Goal: Task Accomplishment & Management: Use online tool/utility

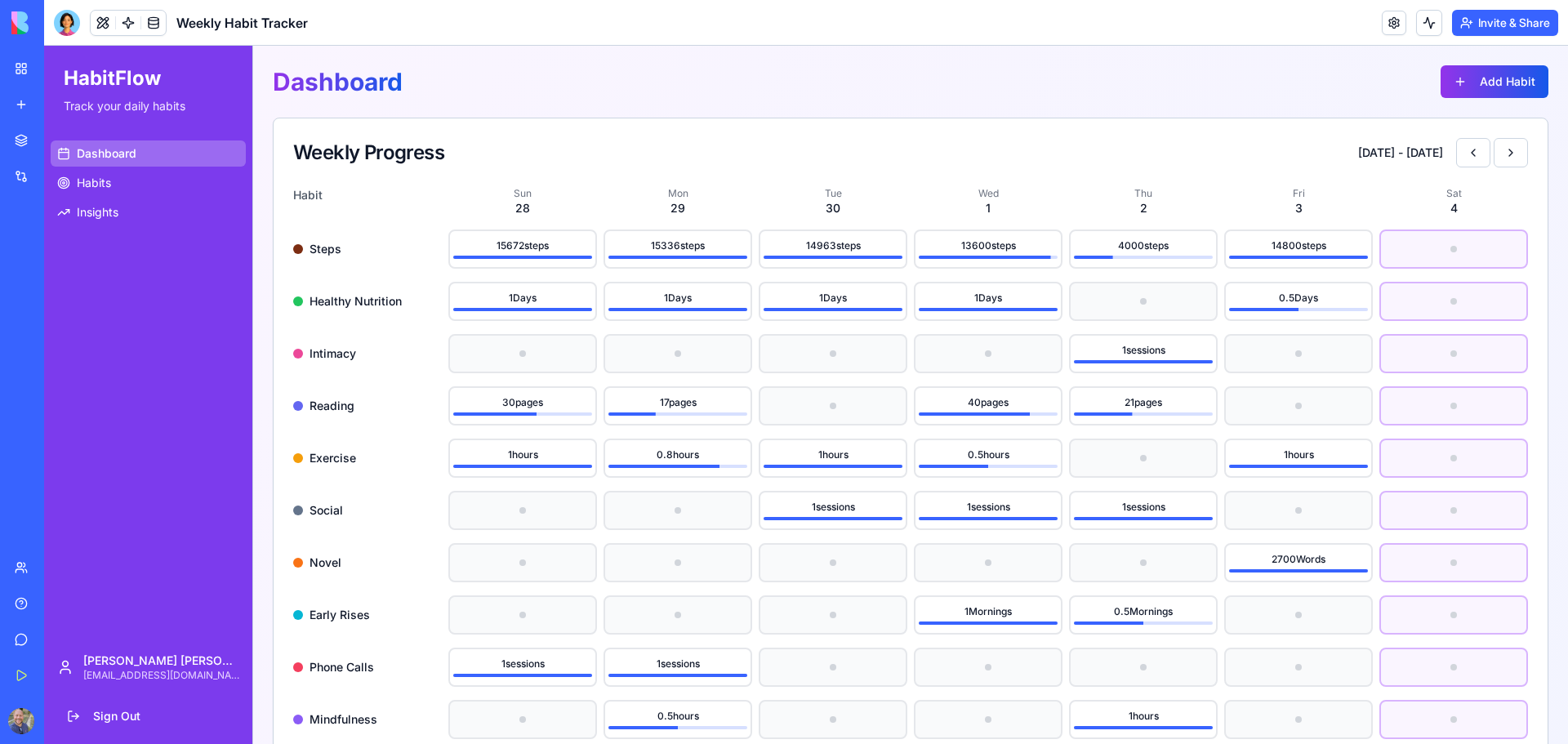
click at [22, 62] on link "My Workspace" at bounding box center [37, 69] width 65 height 33
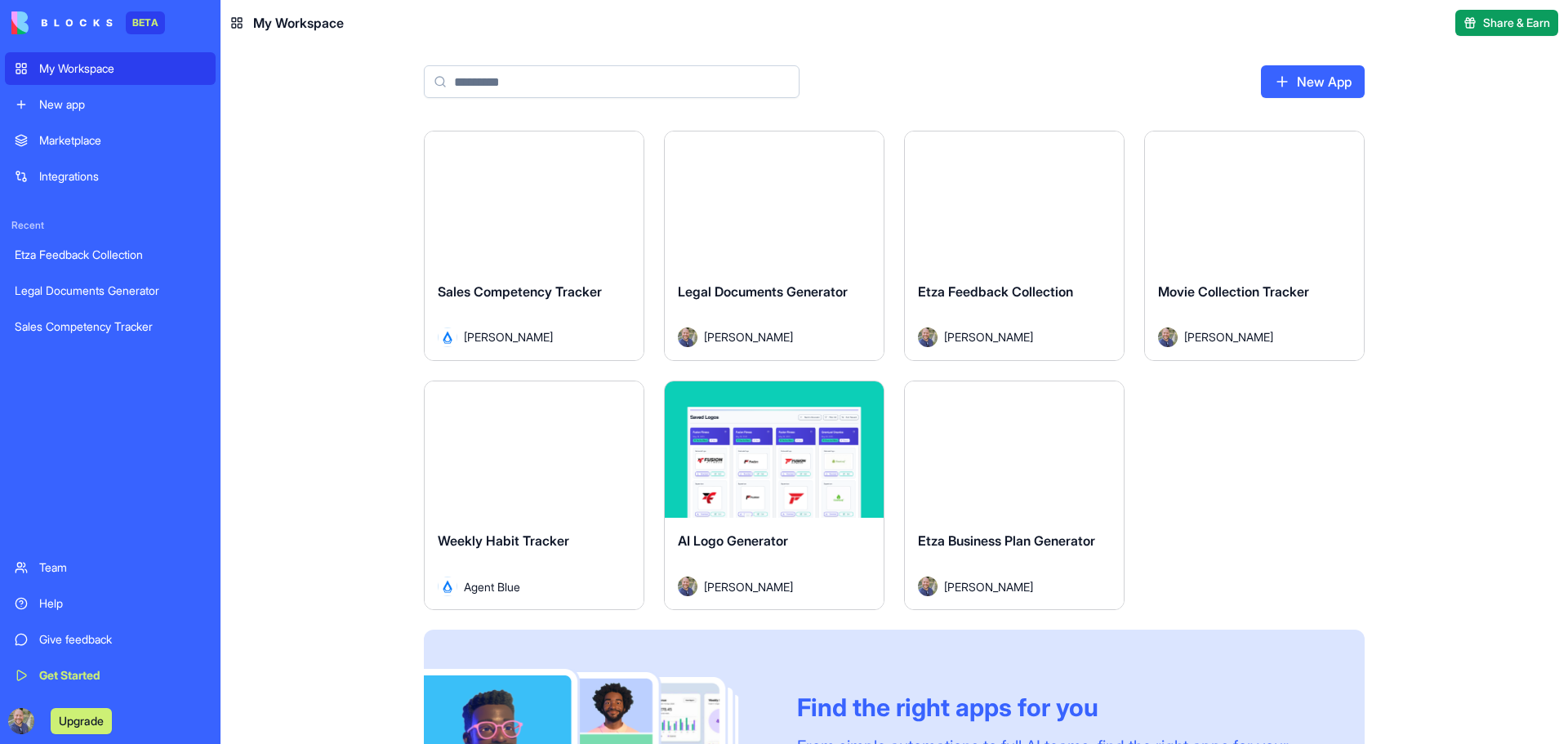
click at [500, 267] on div "Launch" at bounding box center [534, 200] width 219 height 137
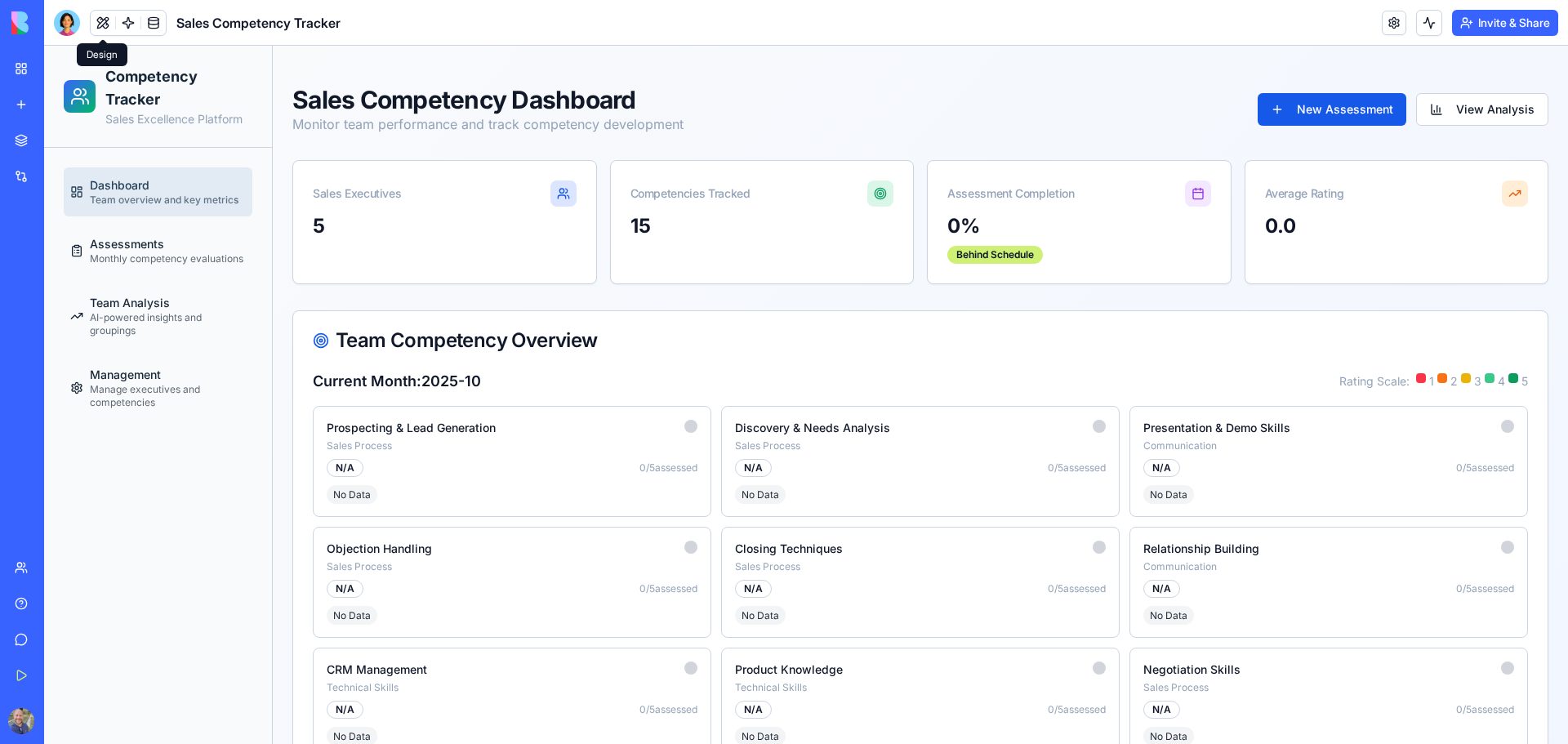
click at [96, 14] on button at bounding box center [102, 22] width 24 height 24
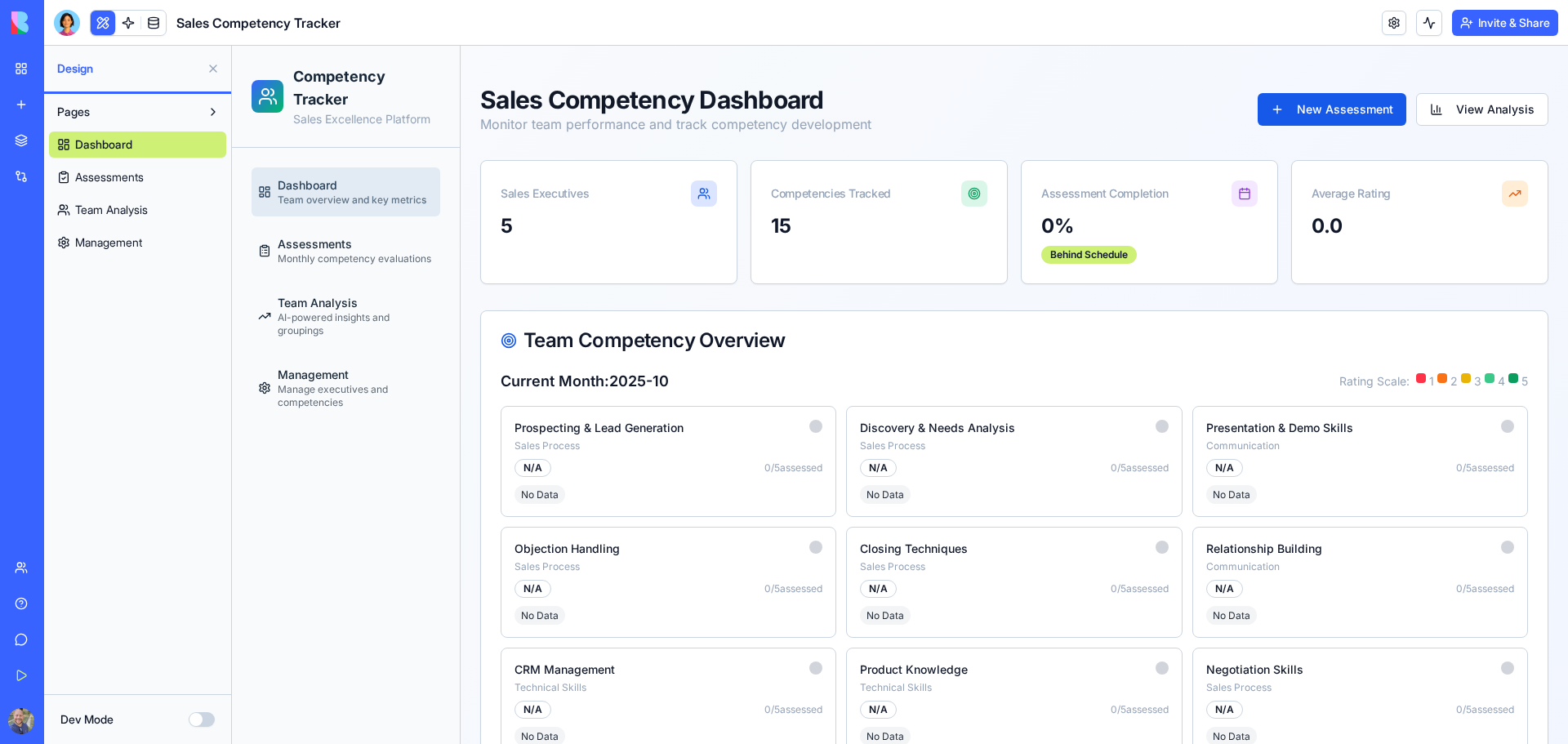
click at [206, 721] on button "Dev Mode" at bounding box center [202, 720] width 26 height 15
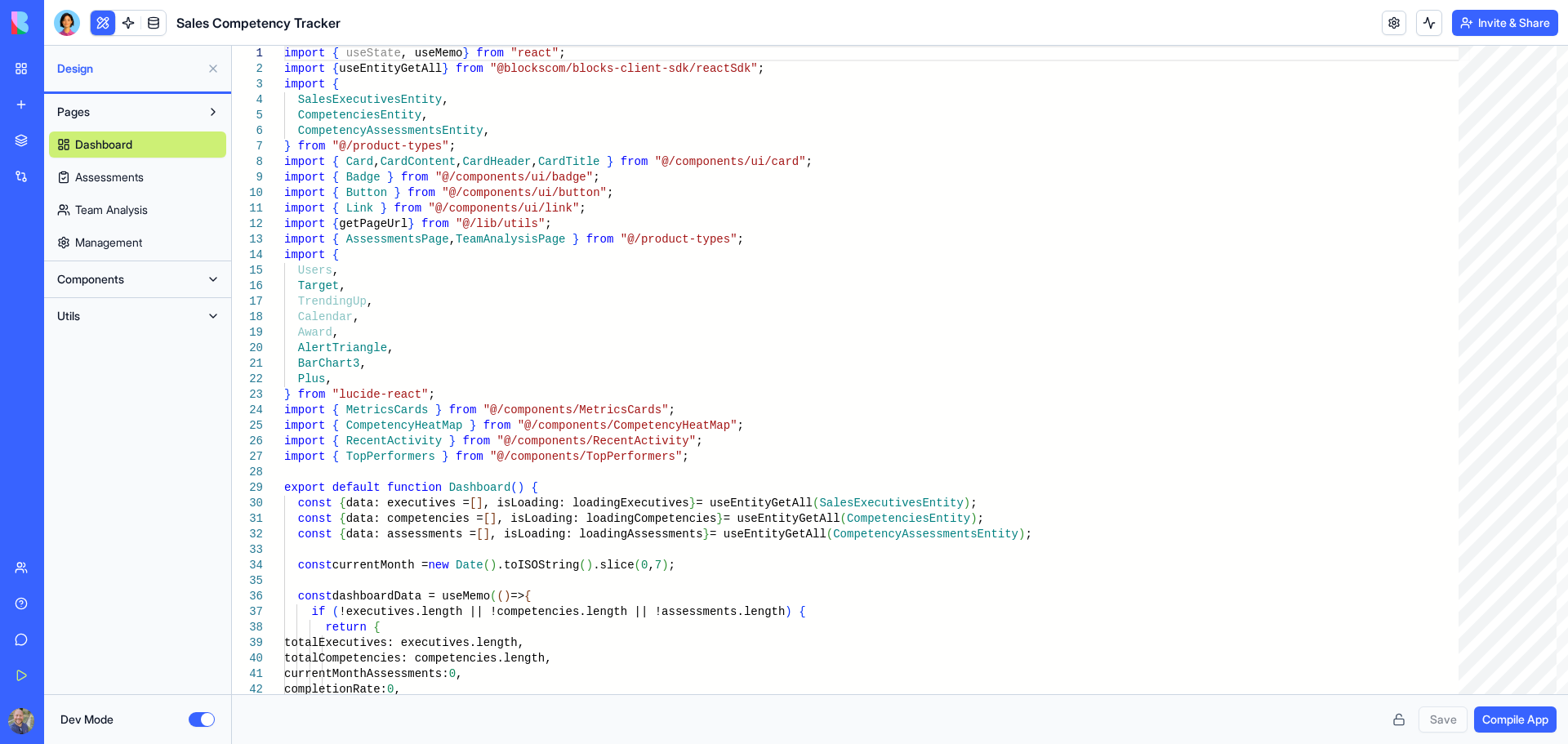
click at [194, 721] on button "Dev Mode" at bounding box center [202, 720] width 26 height 15
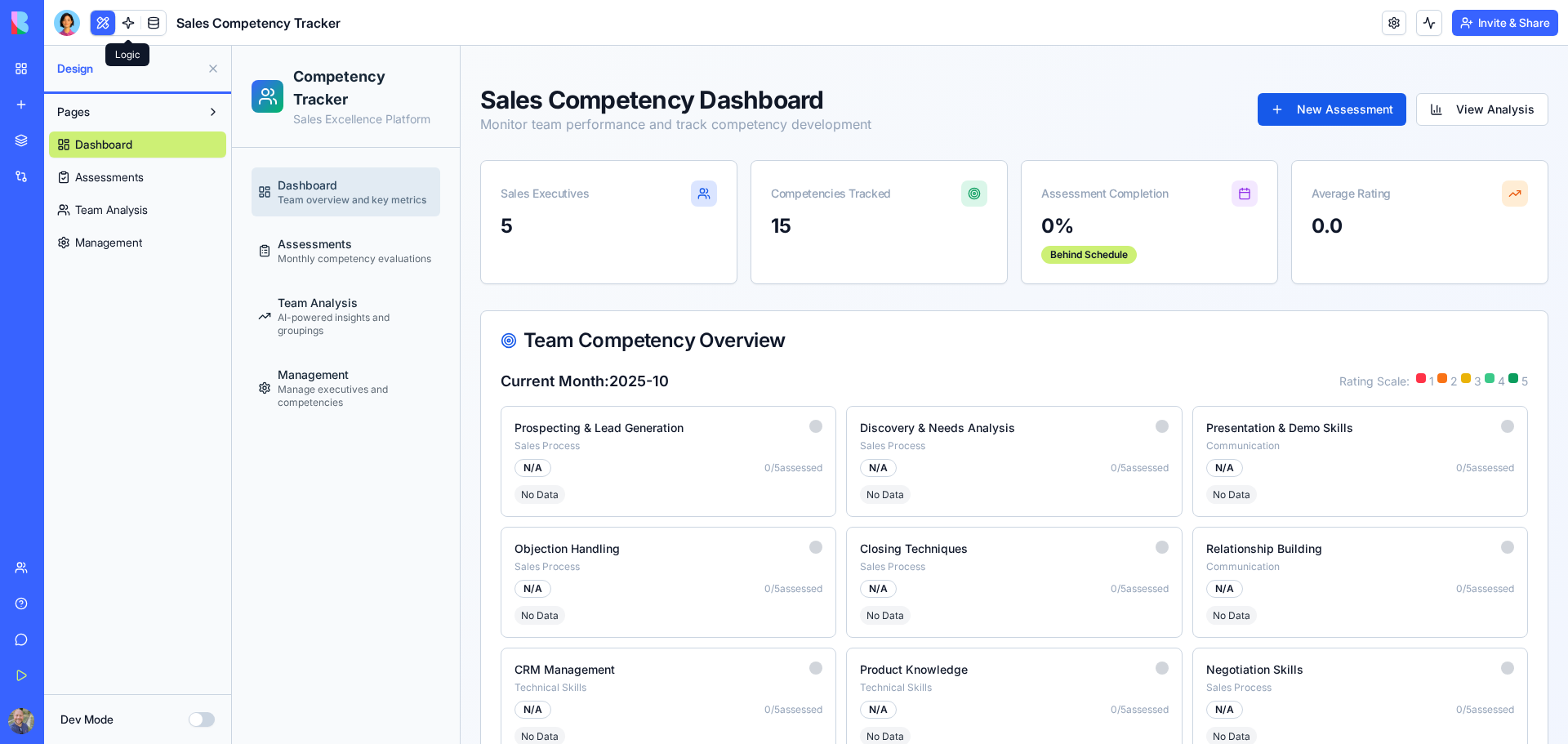
click at [122, 27] on link at bounding box center [128, 22] width 24 height 24
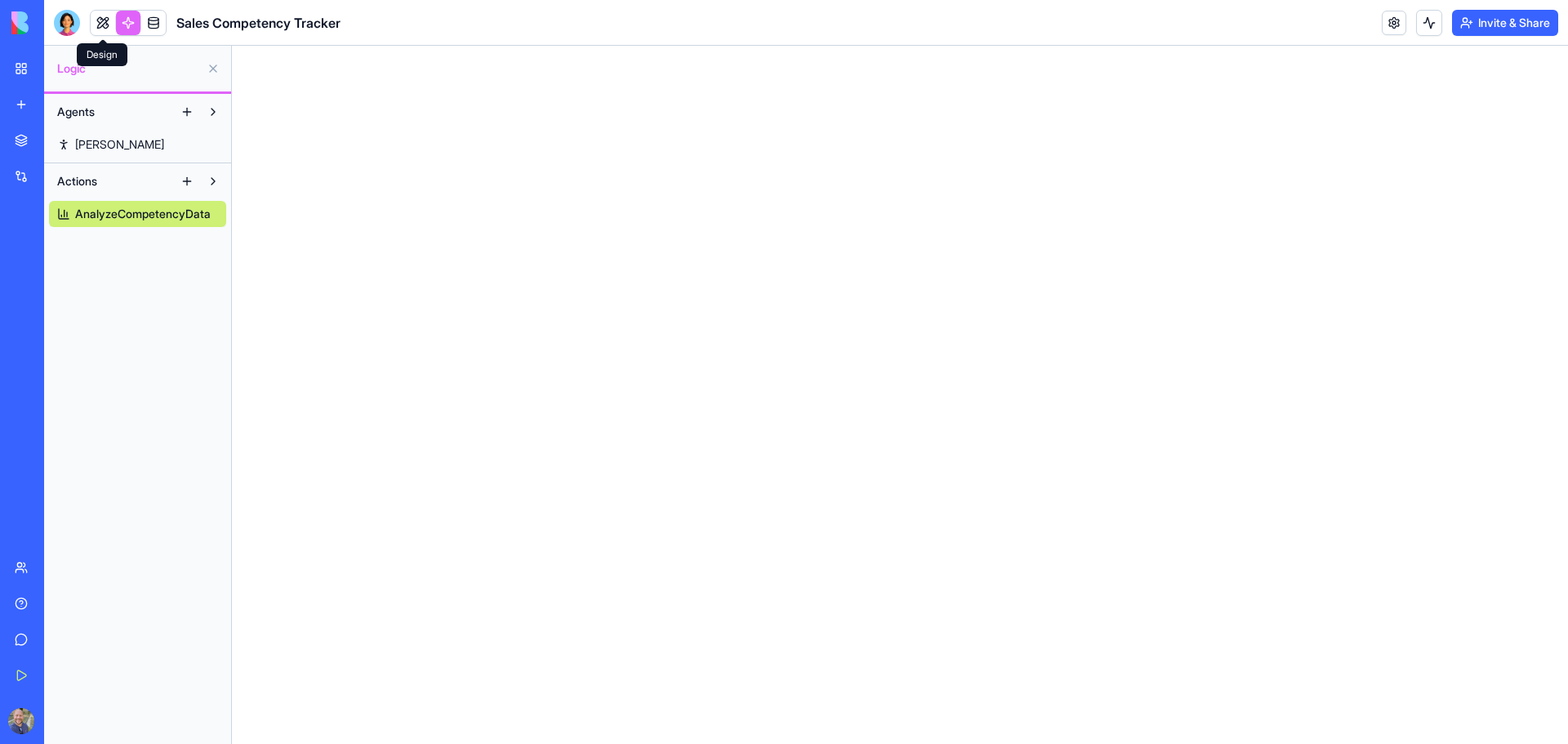
click at [102, 27] on link at bounding box center [102, 22] width 24 height 24
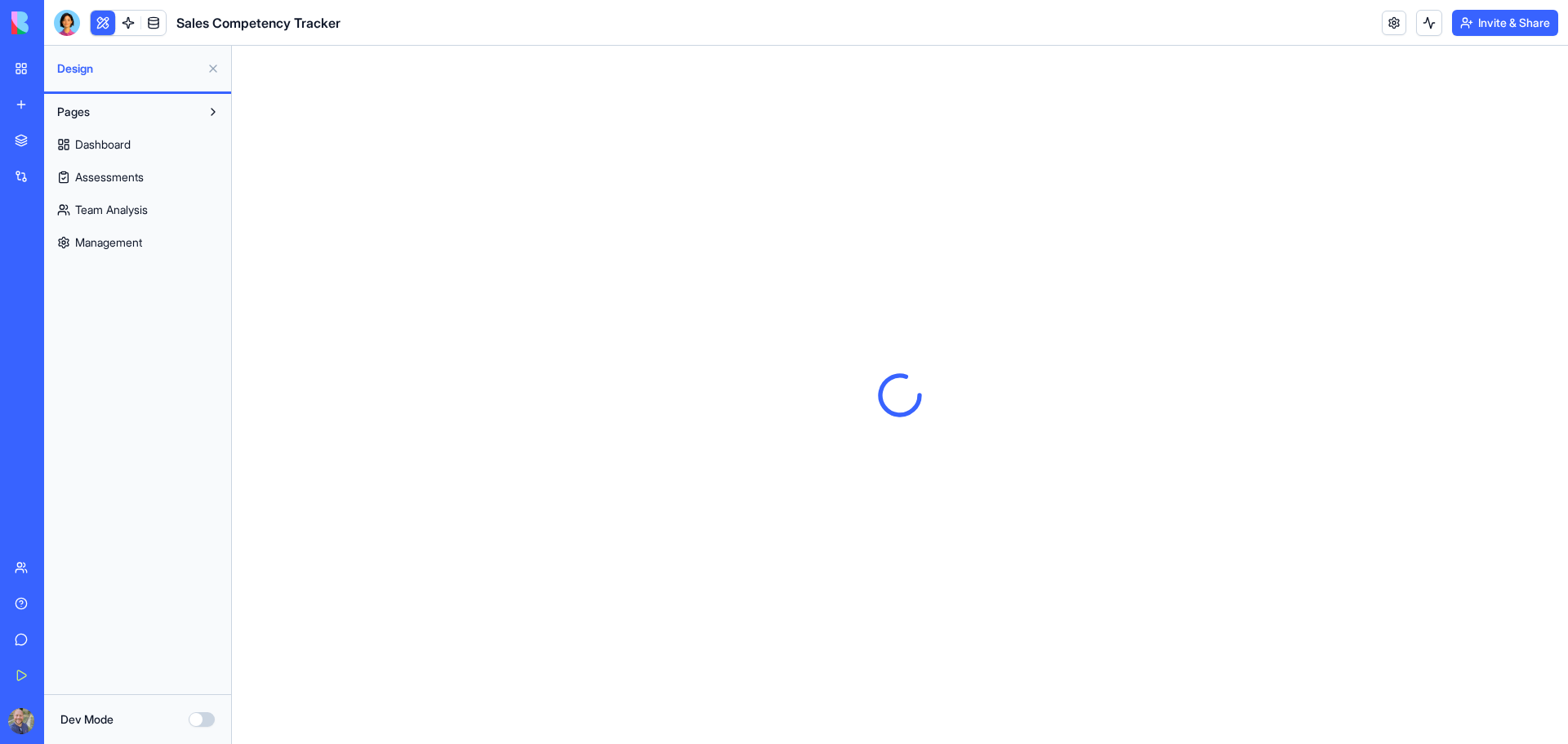
click at [104, 147] on span "Dashboard" at bounding box center [102, 144] width 56 height 17
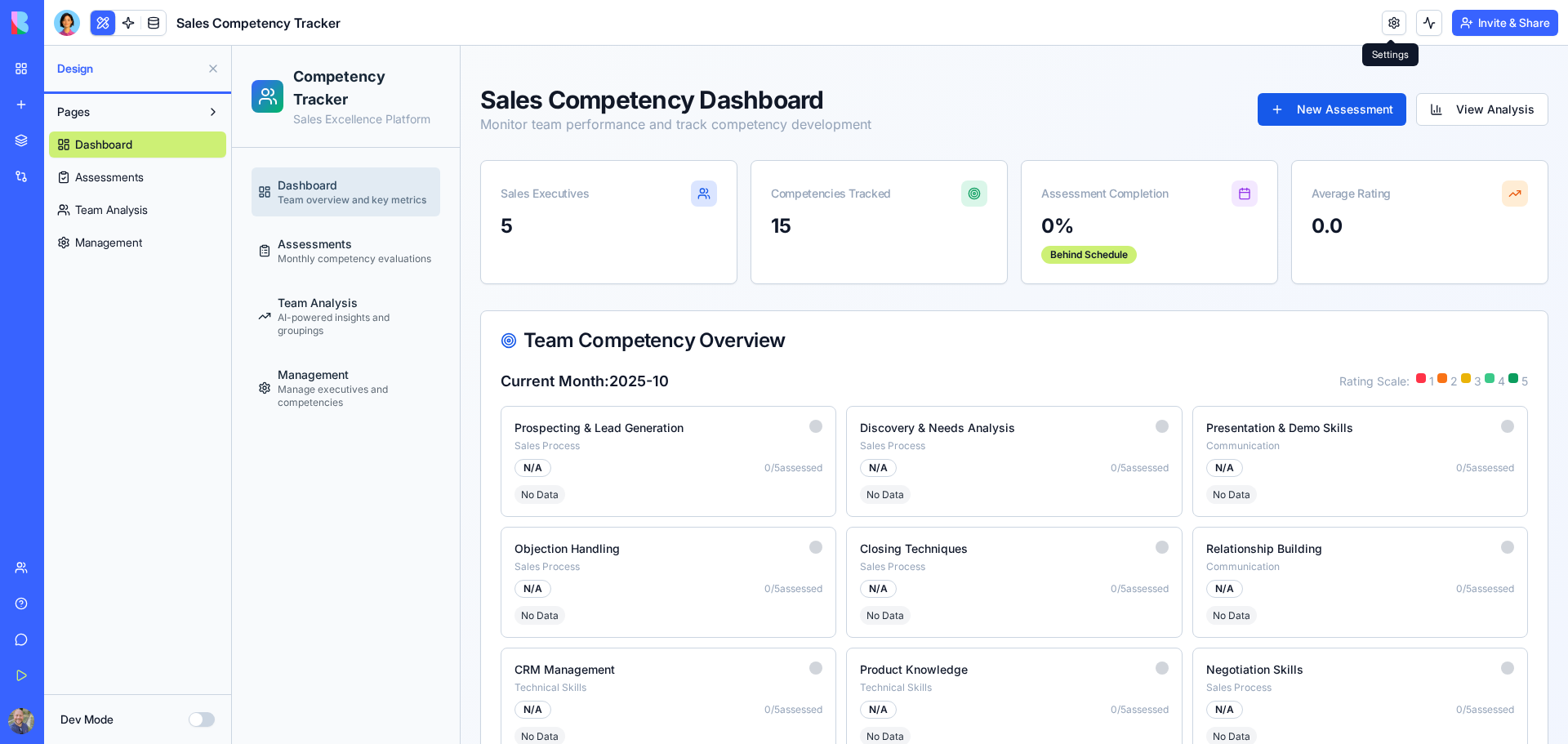
click at [1388, 24] on link at bounding box center [1394, 22] width 24 height 24
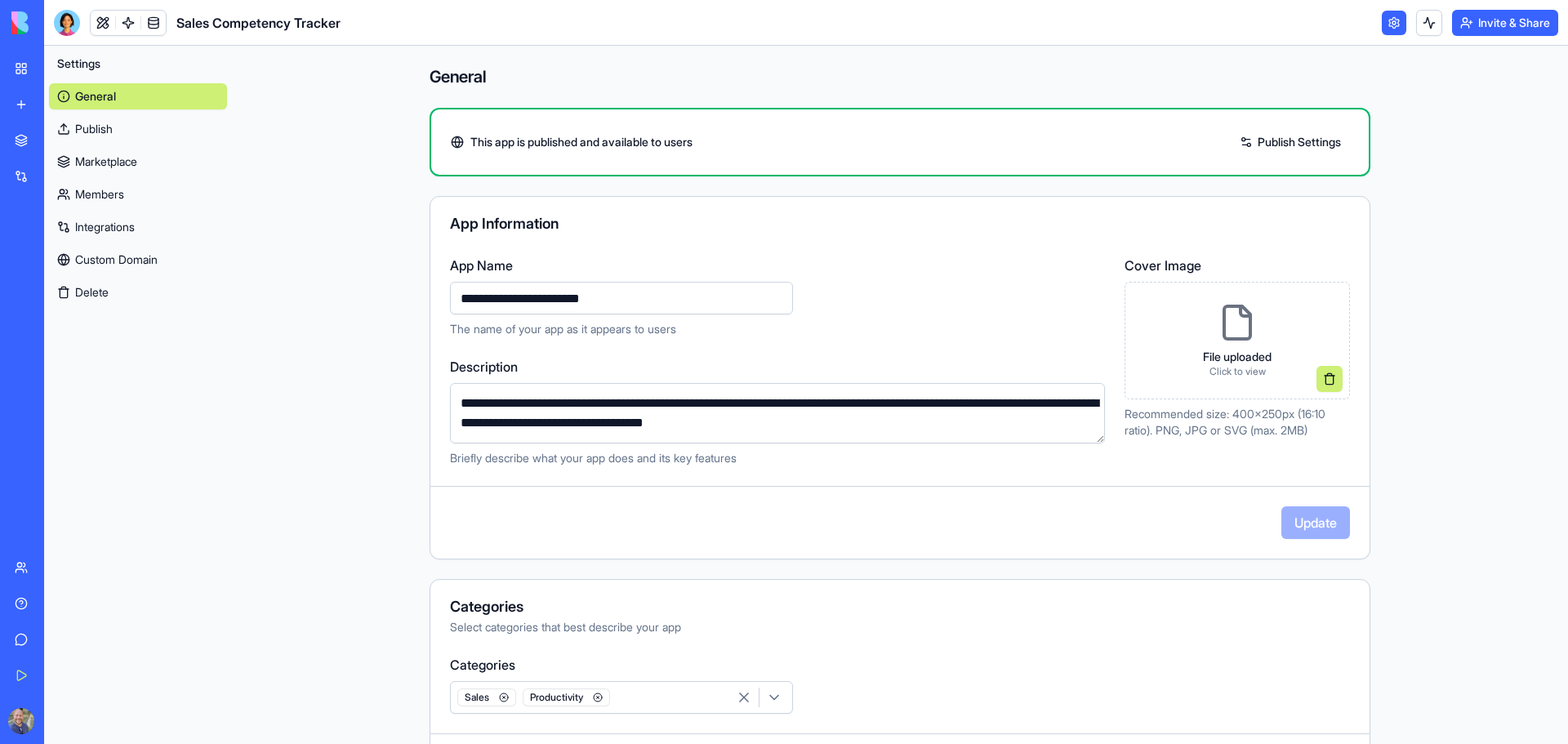
click at [1389, 24] on link at bounding box center [1394, 22] width 24 height 24
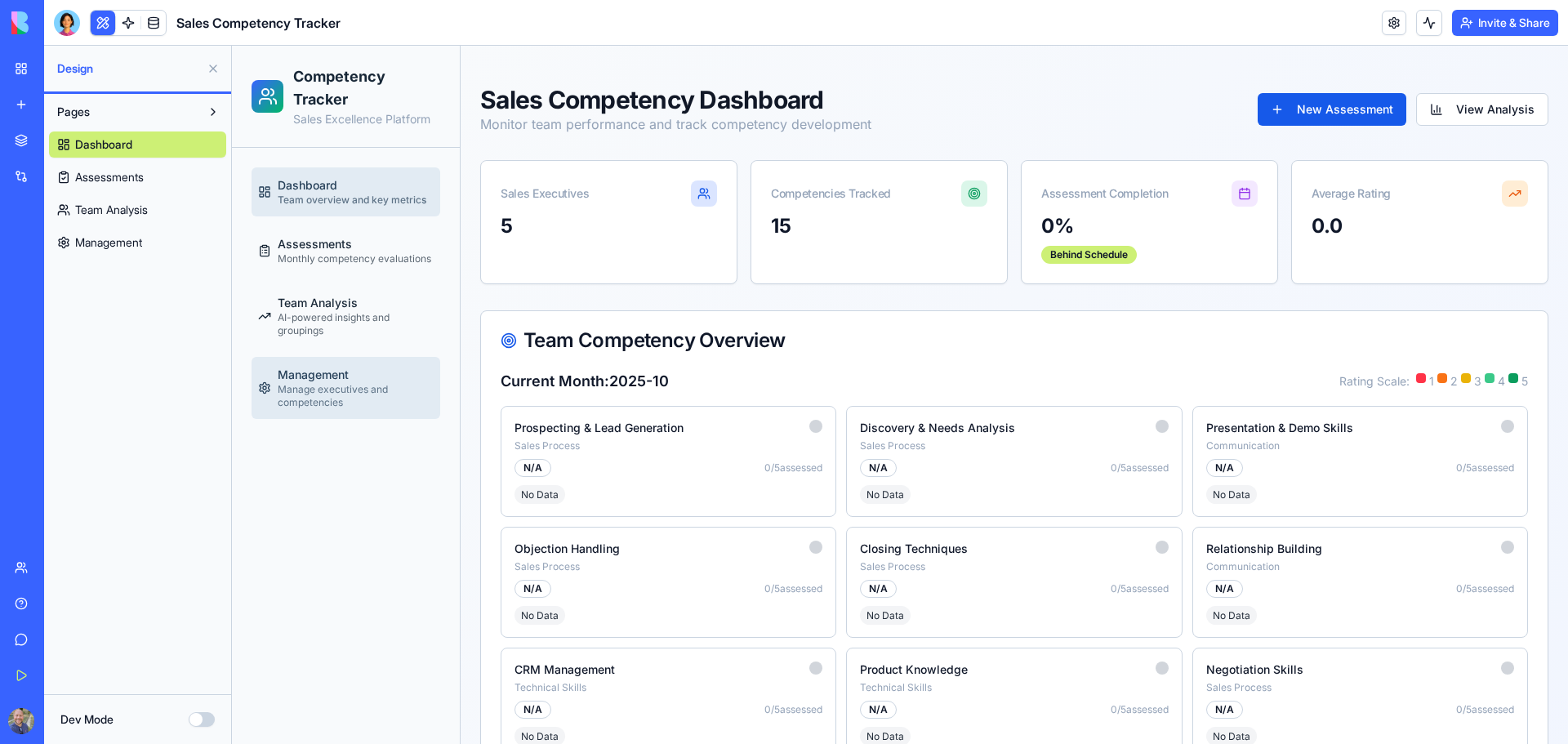
click at [297, 390] on span "Manage executives and competencies" at bounding box center [356, 396] width 156 height 26
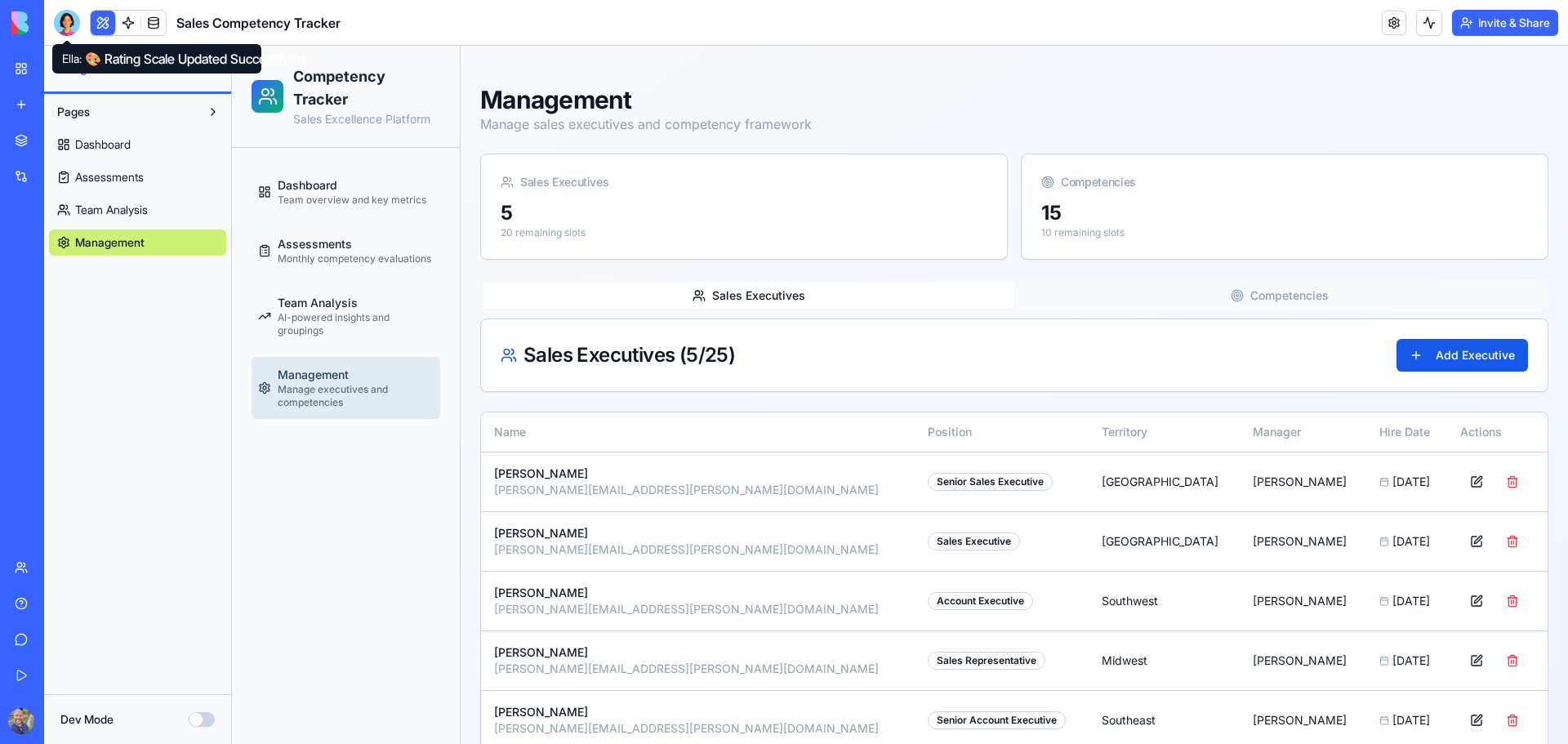
click at [66, 18] on div at bounding box center [66, 22] width 26 height 26
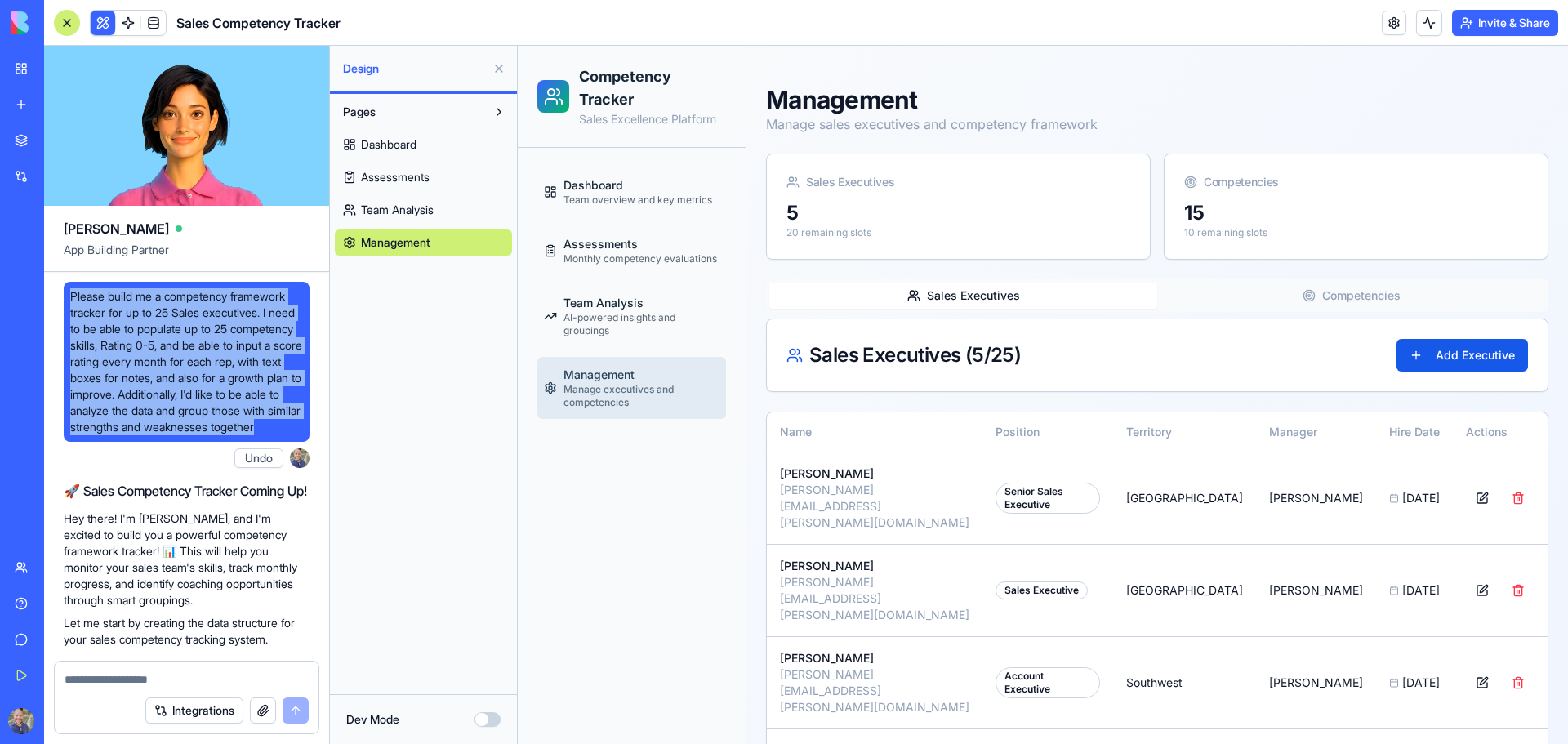
drag, startPoint x: 270, startPoint y: 450, endPoint x: 68, endPoint y: 297, distance: 253.4
click at [68, 297] on div "Please build me a competency framework tracker for up to 25 Sales executives. I…" at bounding box center [186, 362] width 246 height 160
copy span "Please build me a competency framework tracker for up to 25 Sales executives. I…"
